Goal: Task Accomplishment & Management: Use online tool/utility

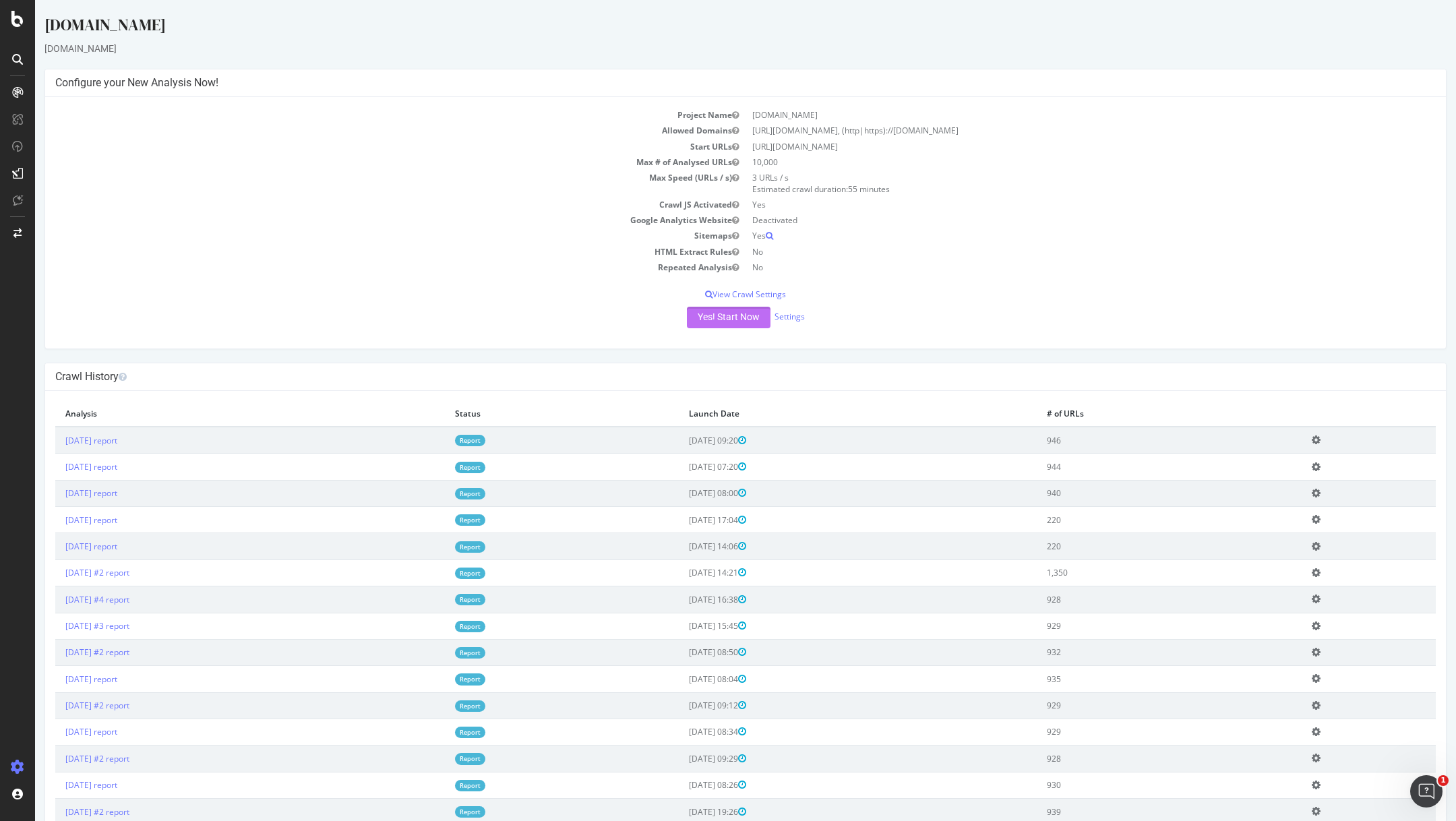
drag, startPoint x: 719, startPoint y: 323, endPoint x: 932, endPoint y: 184, distance: 254.3
click at [932, 184] on div "Project Name info.onedoc.ch Allowed Domains https://info.onedoc.ch, (http|https…" at bounding box center [745, 222] width 1401 height 251
click at [720, 326] on button "Yes! Start Now" at bounding box center [729, 318] width 84 height 22
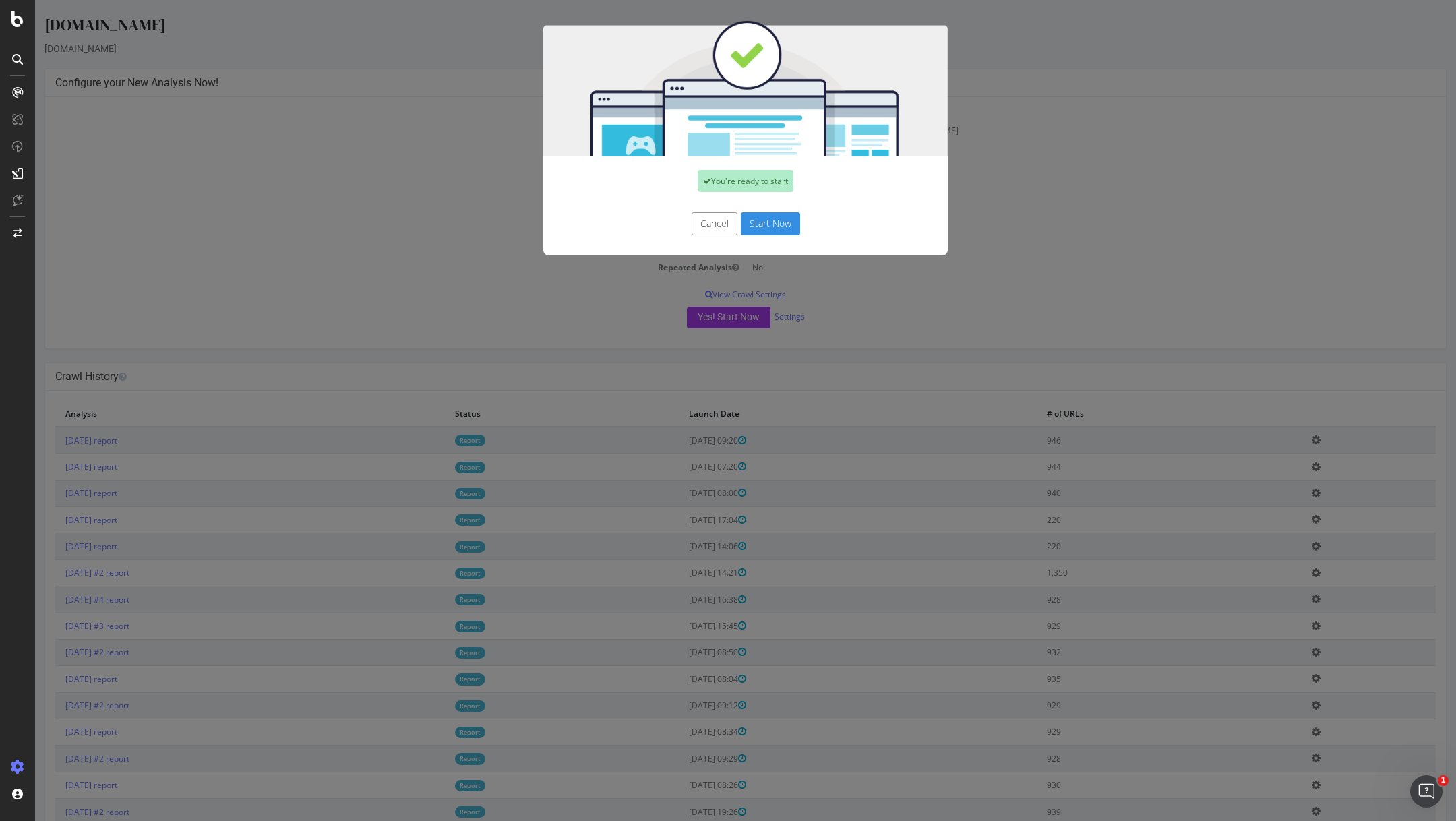
click at [764, 226] on button "Start Now" at bounding box center [771, 224] width 60 height 23
